Goal: Task Accomplishment & Management: Complete application form

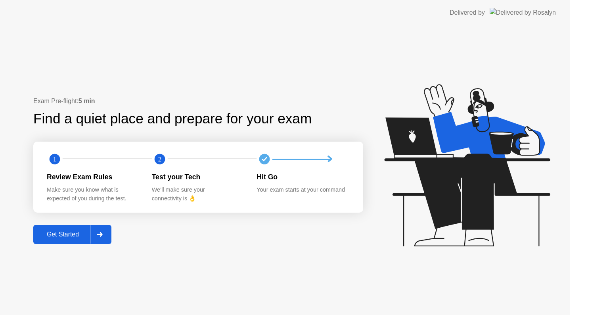
click at [491, 188] on icon at bounding box center [467, 165] width 166 height 162
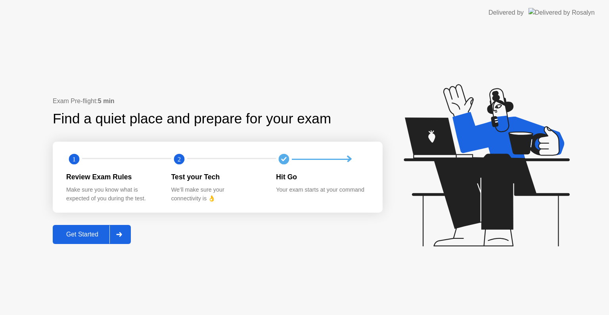
click at [82, 237] on div "Get Started" at bounding box center [82, 234] width 54 height 7
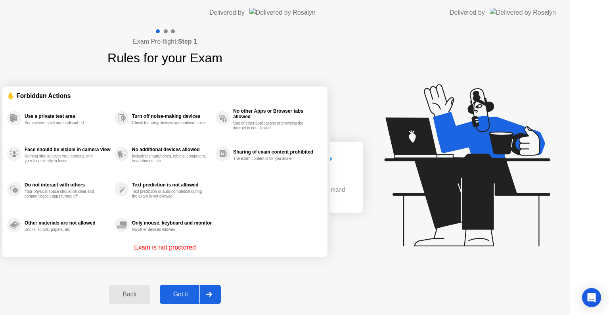
click at [84, 235] on div "Exam Pre-flight: Step 1 Rules for your Exam ✋ Forbidden Actions Use a private t…" at bounding box center [165, 169] width 330 height 289
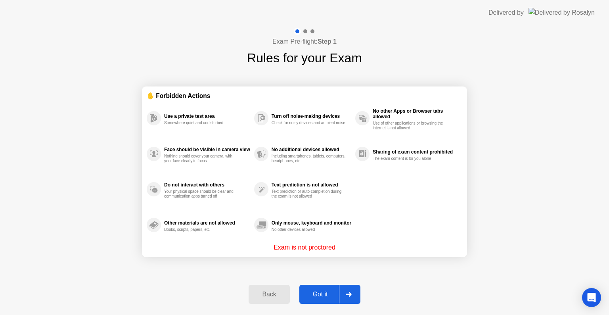
click at [315, 294] on div "Got it" at bounding box center [320, 294] width 37 height 7
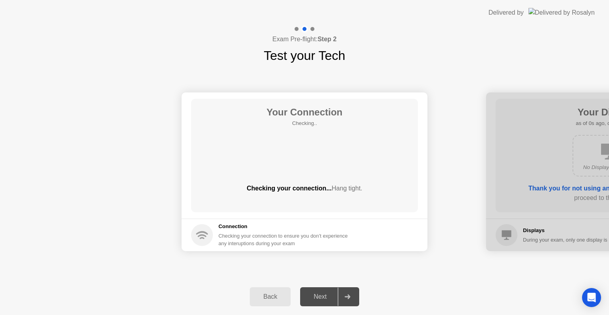
click at [317, 296] on div "Next" at bounding box center [319, 296] width 35 height 7
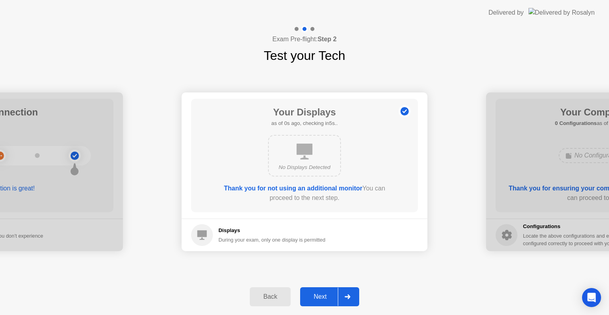
click at [317, 296] on div "Next" at bounding box center [319, 296] width 35 height 7
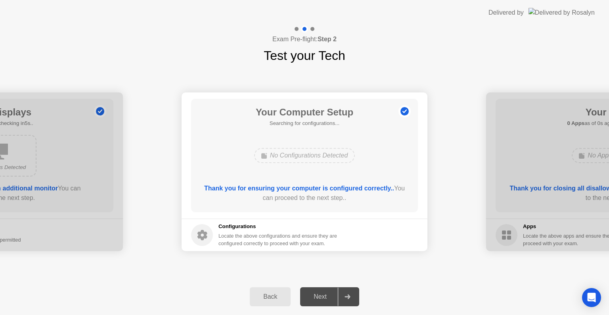
click at [317, 296] on div "Next" at bounding box center [319, 296] width 35 height 7
click at [333, 298] on div "Next" at bounding box center [319, 296] width 35 height 7
click at [334, 298] on div "Next" at bounding box center [319, 296] width 35 height 7
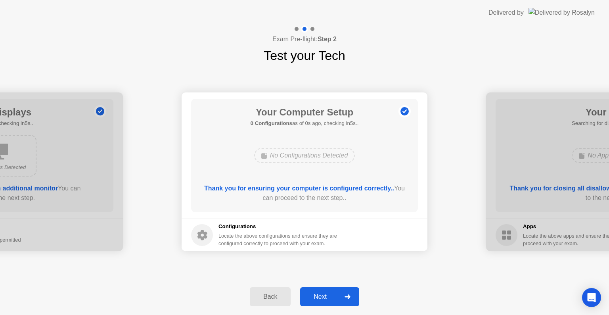
click at [334, 298] on div "Next" at bounding box center [319, 296] width 35 height 7
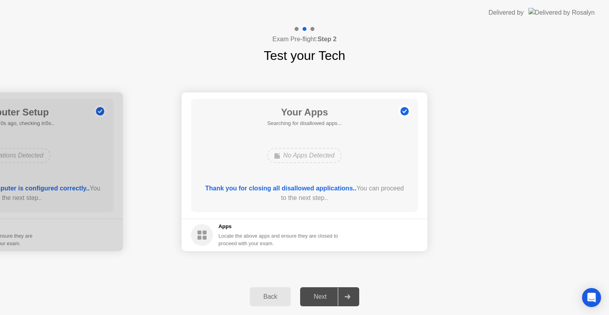
click at [334, 298] on div "Next" at bounding box center [319, 296] width 35 height 7
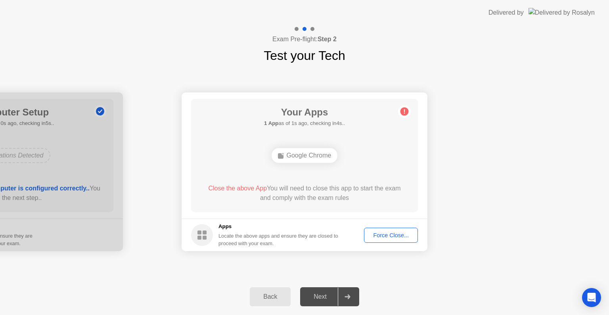
click at [391, 237] on div "Force Close..." at bounding box center [391, 235] width 48 height 6
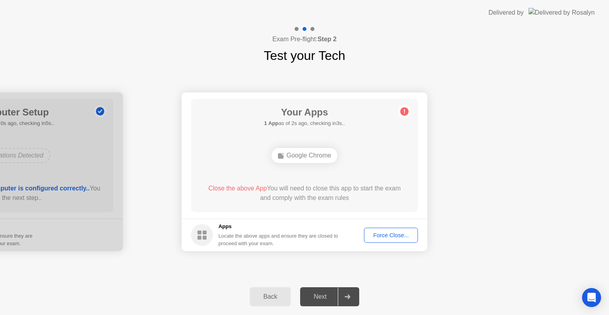
click at [381, 234] on div "Force Close..." at bounding box center [391, 235] width 48 height 6
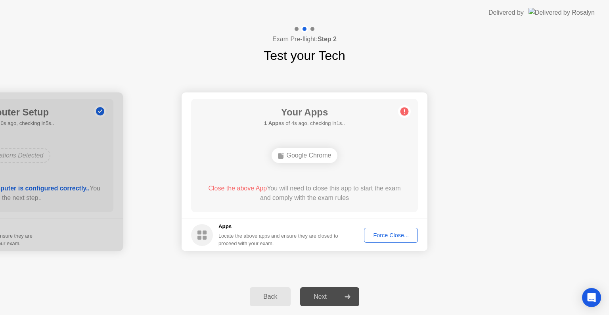
click at [379, 232] on div "Force Close..." at bounding box center [391, 235] width 48 height 6
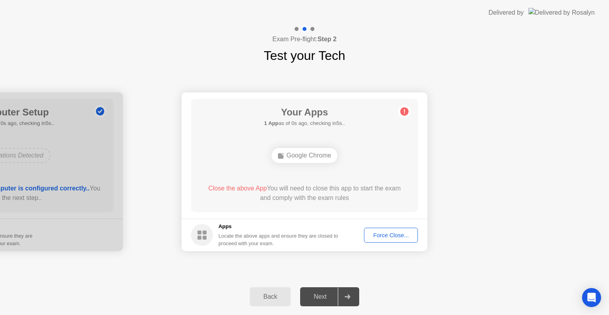
click at [379, 237] on div "Force Close..." at bounding box center [391, 235] width 48 height 6
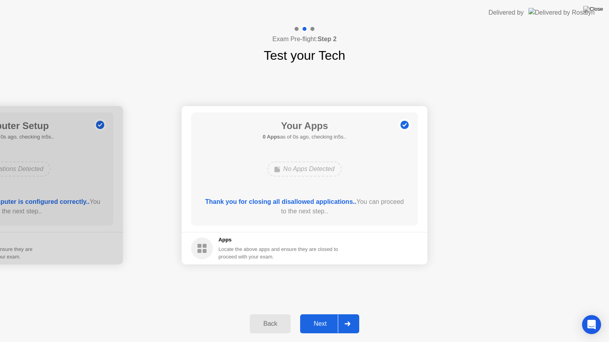
click at [330, 304] on div "Your Connection Your connection is great! Connection Checking your connection t…" at bounding box center [304, 185] width 609 height 241
click at [321, 314] on div "Next" at bounding box center [319, 324] width 35 height 7
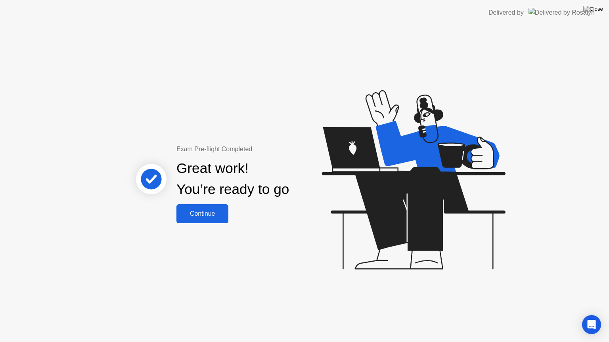
click at [201, 221] on button "Continue" at bounding box center [202, 214] width 52 height 19
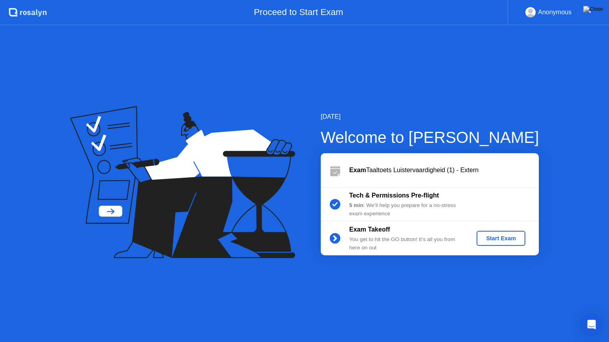
click at [505, 241] on div "Start Exam" at bounding box center [501, 238] width 42 height 6
